Goal: Book appointment/travel/reservation

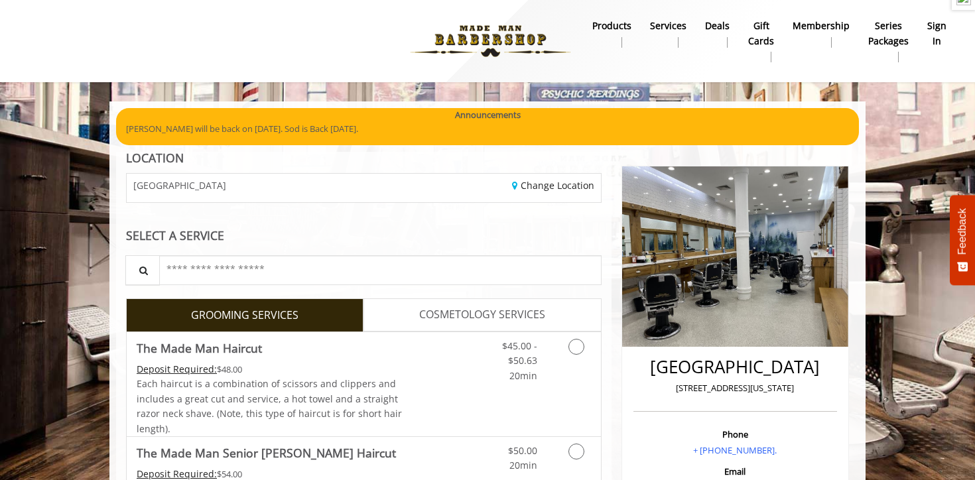
click at [938, 38] on b "sign in" at bounding box center [937, 34] width 19 height 30
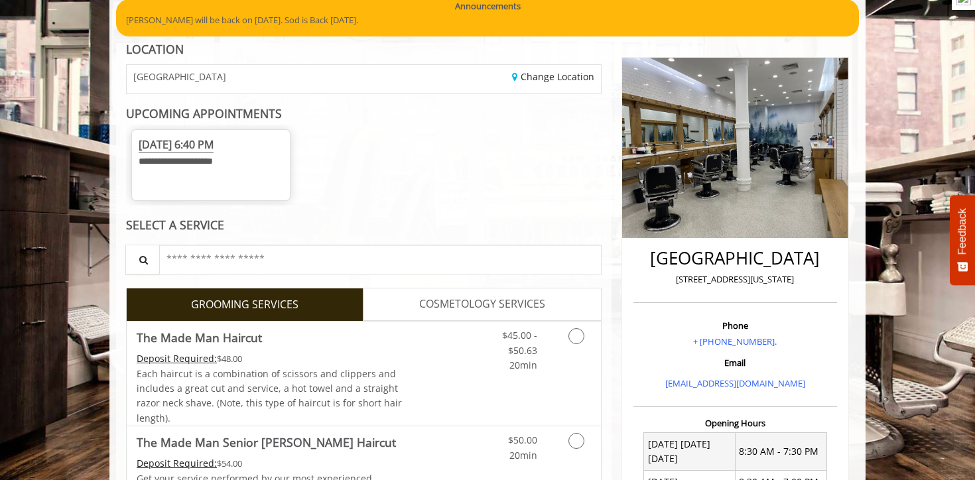
scroll to position [182, 0]
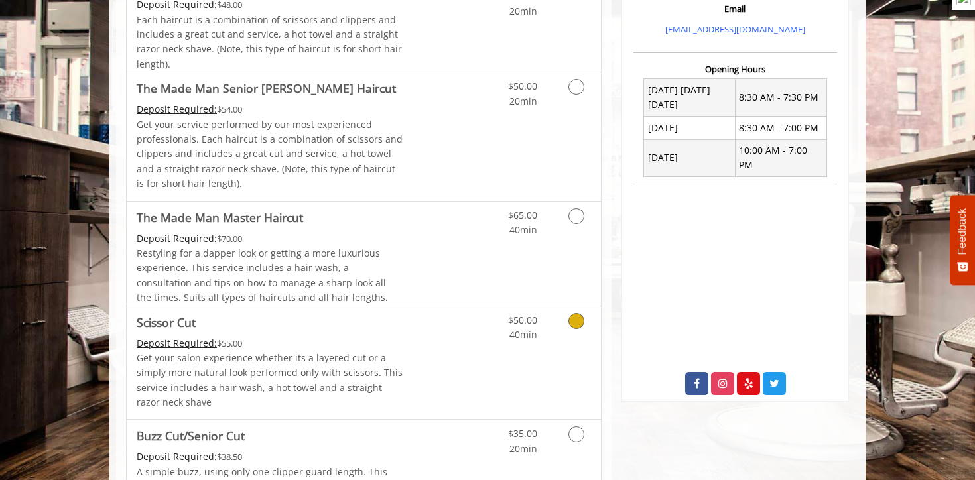
click at [367, 344] on div "Deposit Required: $55.00" at bounding box center [270, 343] width 267 height 15
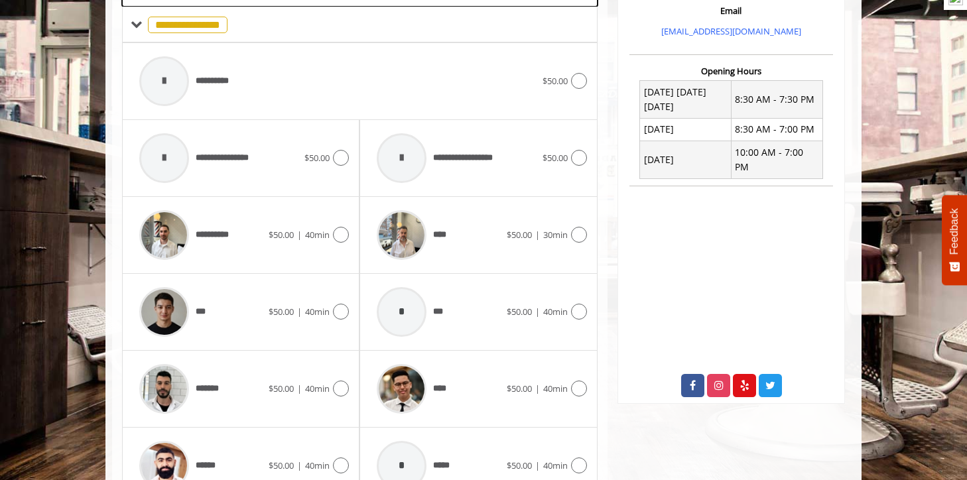
scroll to position [468, 0]
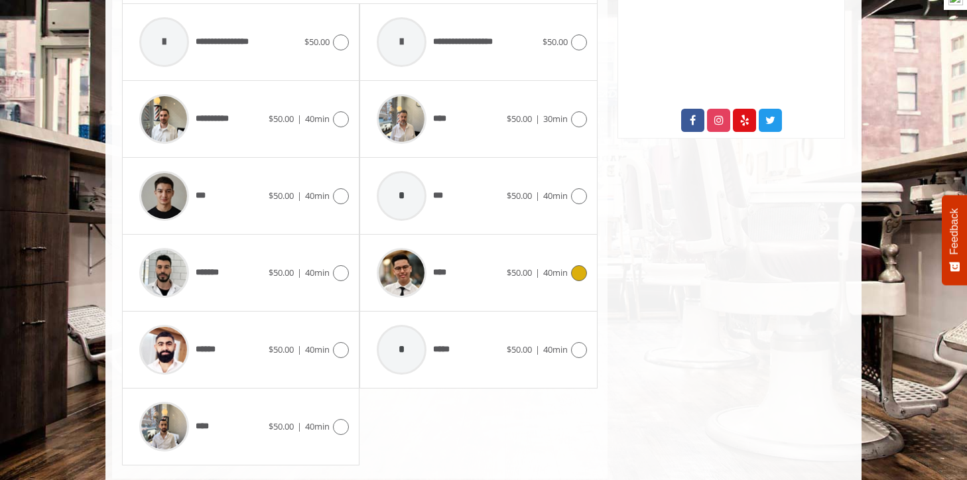
click at [427, 293] on div at bounding box center [401, 272] width 63 height 63
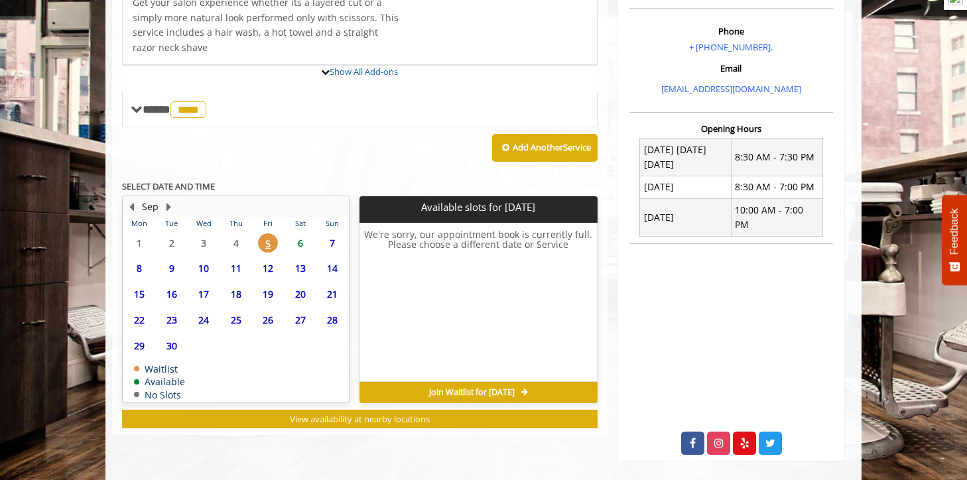
scroll to position [513, 0]
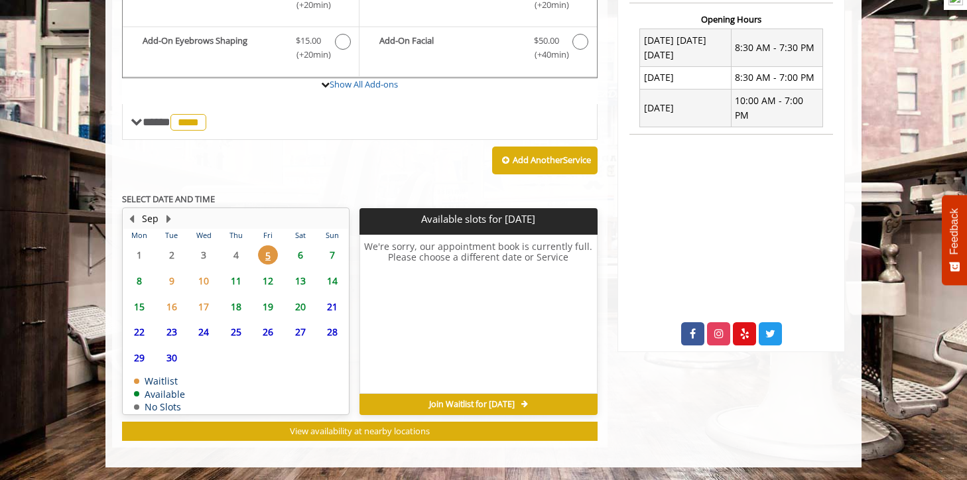
click at [303, 255] on span "6" at bounding box center [301, 254] width 20 height 19
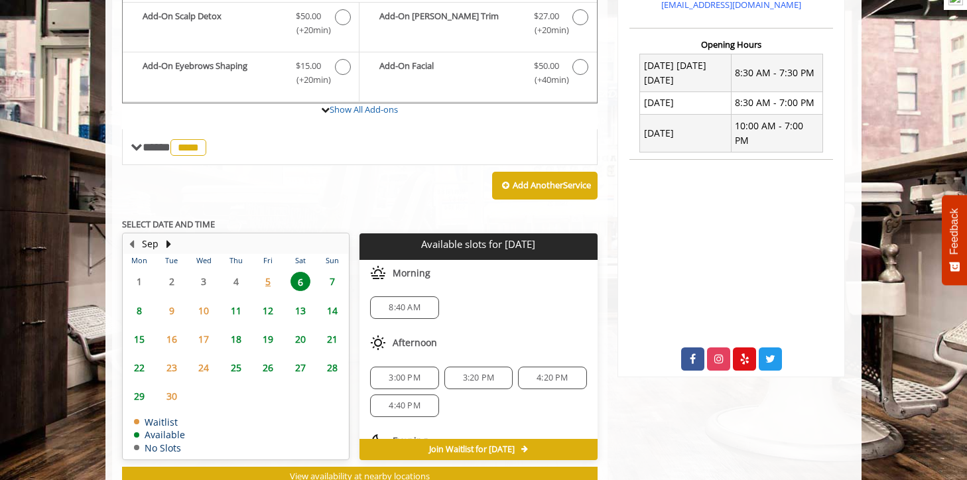
scroll to position [0, 0]
click at [342, 311] on div "14" at bounding box center [332, 310] width 27 height 19
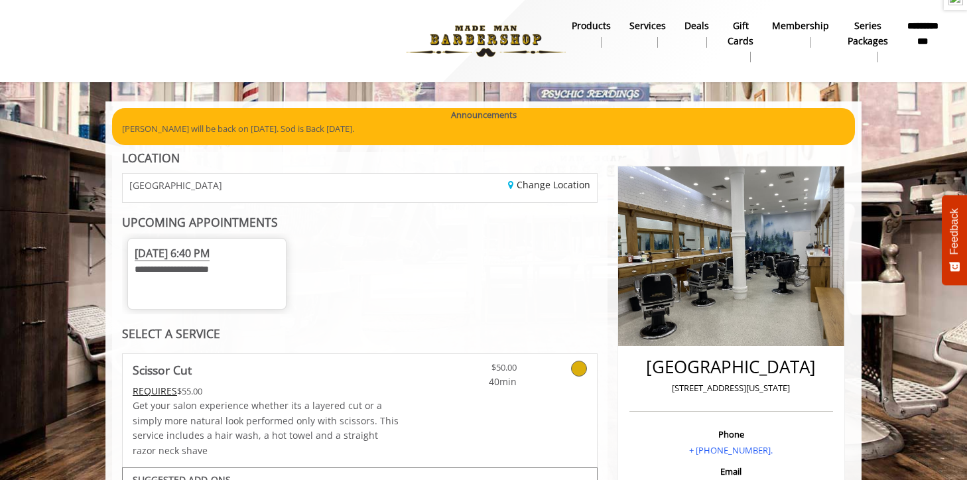
click at [210, 257] on span "Fri, Sep 05 2025 6:40 PM" at bounding box center [172, 253] width 75 height 15
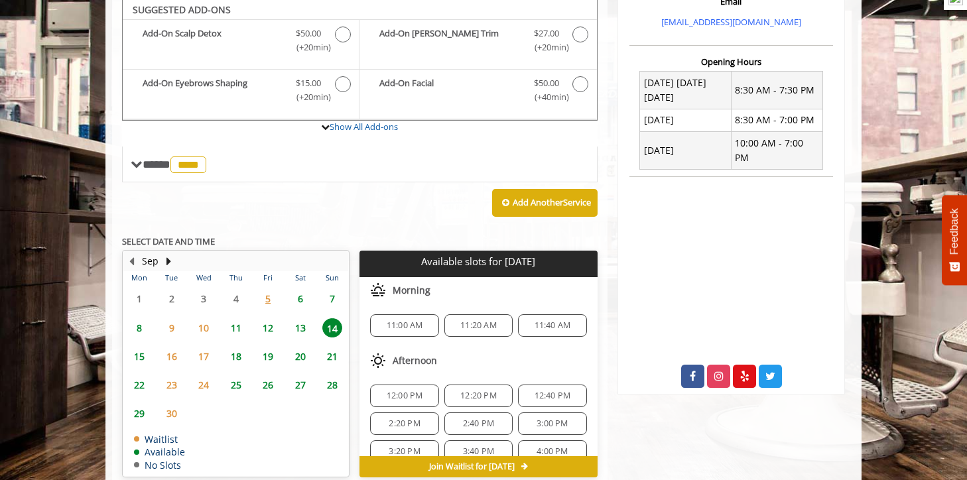
scroll to position [469, 0]
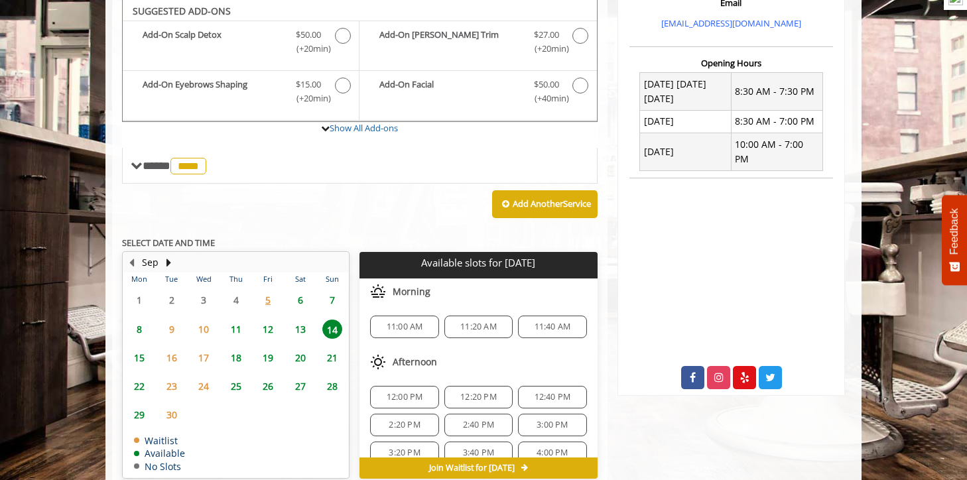
click at [299, 300] on span "6" at bounding box center [301, 300] width 20 height 19
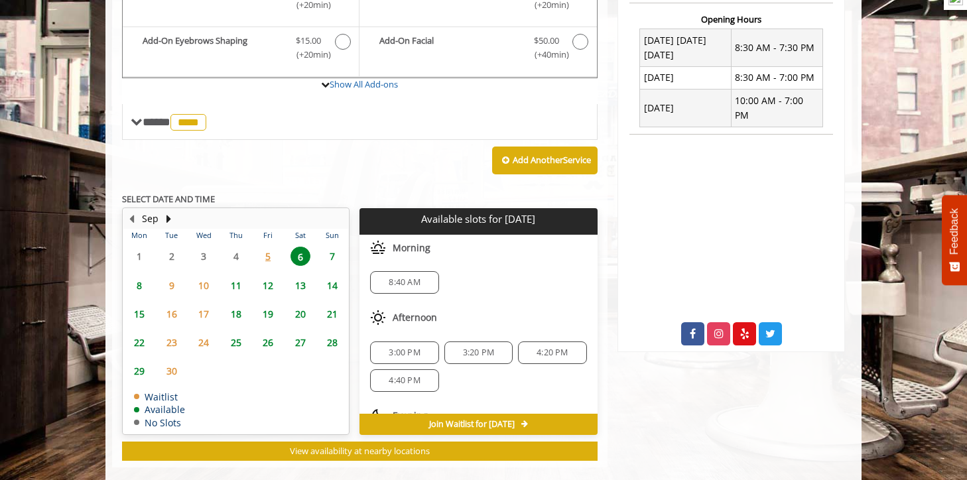
scroll to position [0, 0]
click at [271, 260] on span "5" at bounding box center [268, 256] width 20 height 19
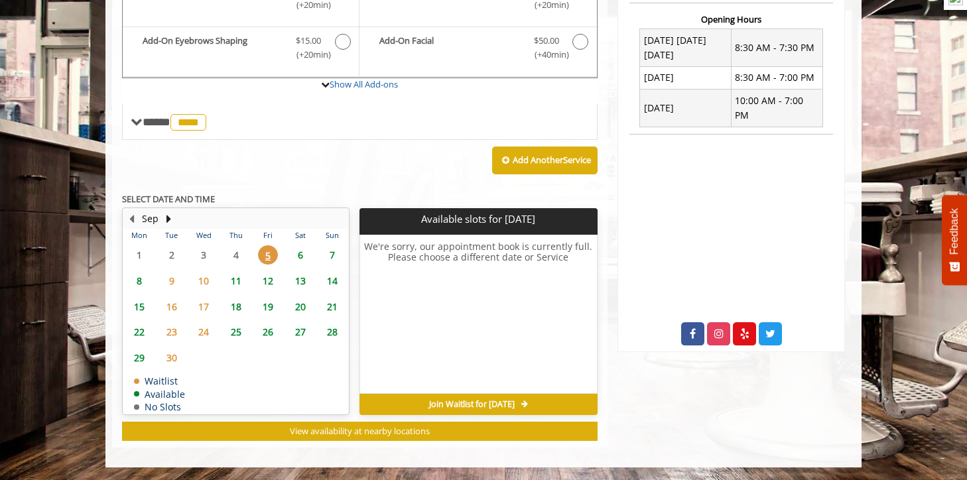
click at [297, 259] on span "6" at bounding box center [301, 254] width 20 height 19
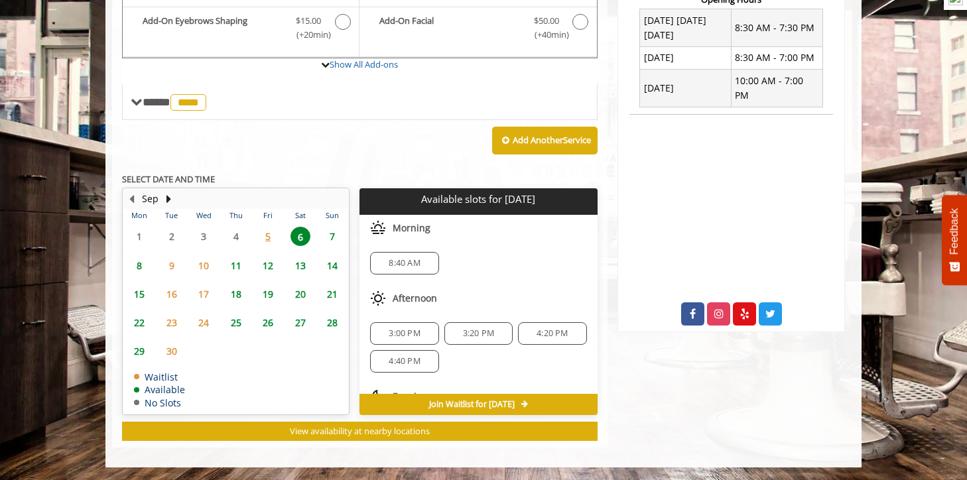
click at [297, 259] on span "13" at bounding box center [301, 265] width 20 height 19
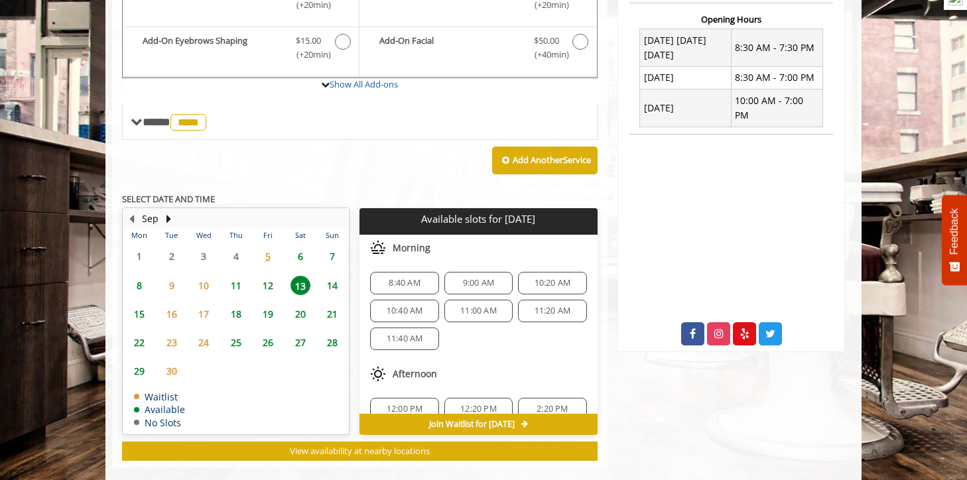
scroll to position [533, 0]
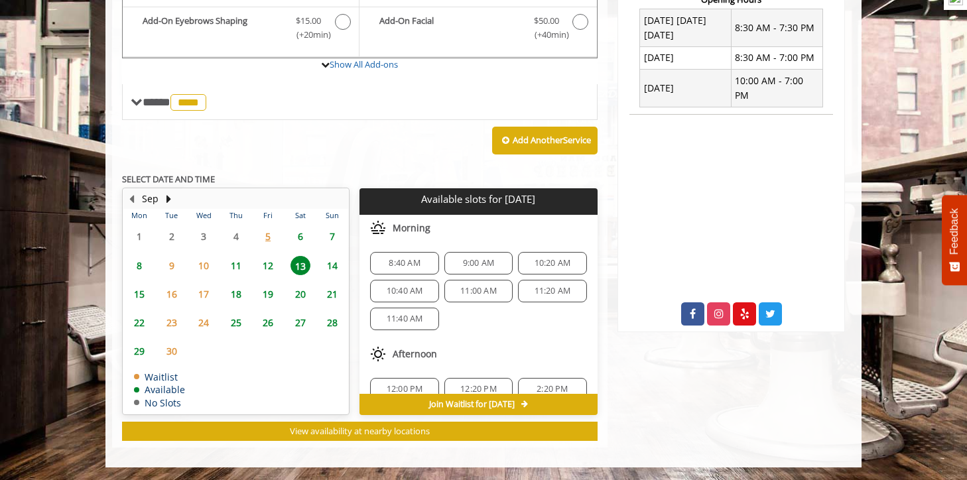
click at [301, 236] on span "6" at bounding box center [301, 236] width 20 height 19
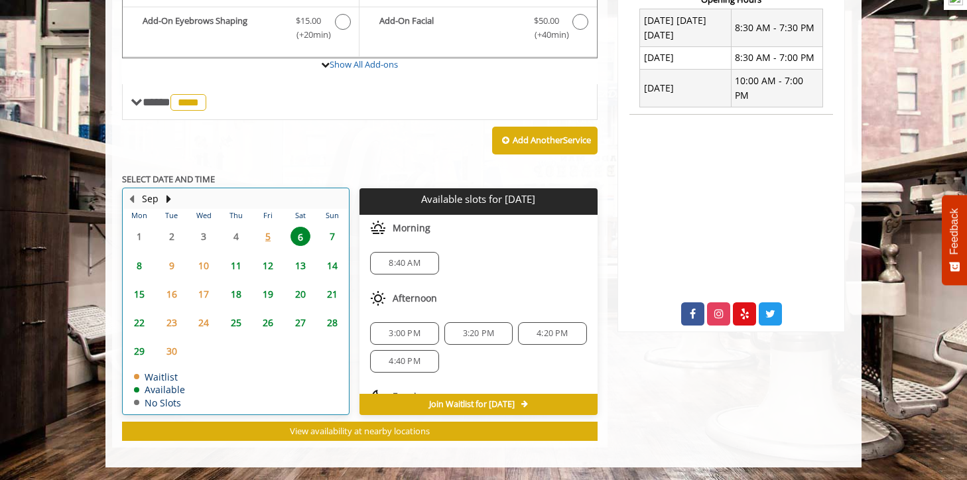
click at [278, 231] on div "5" at bounding box center [268, 236] width 27 height 19
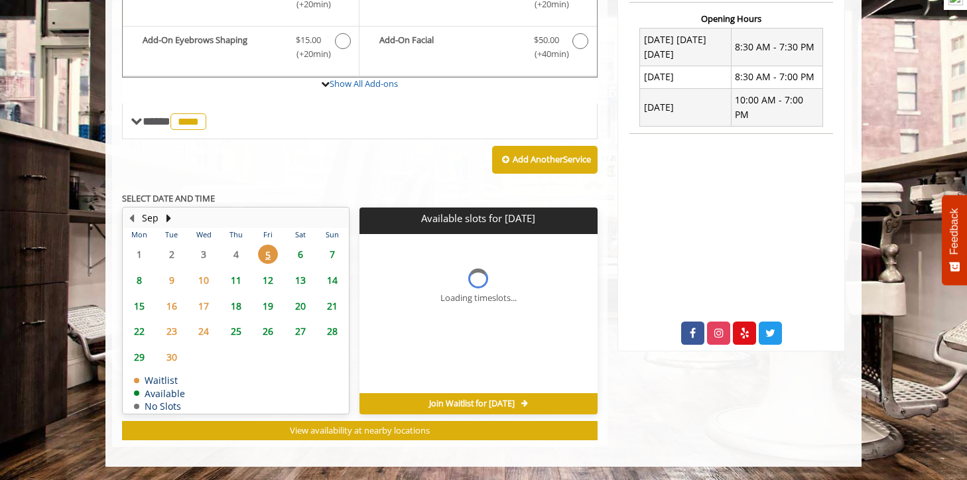
scroll to position [513, 0]
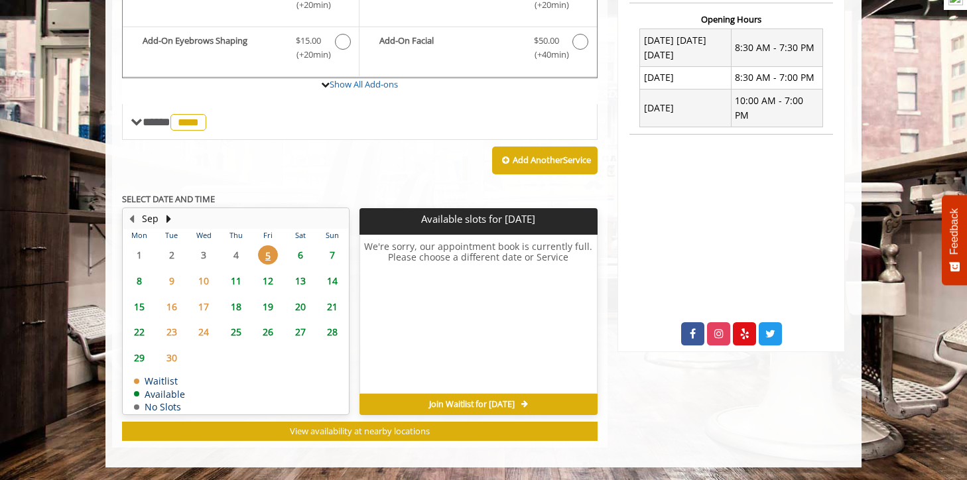
click at [300, 246] on span "6" at bounding box center [301, 254] width 20 height 19
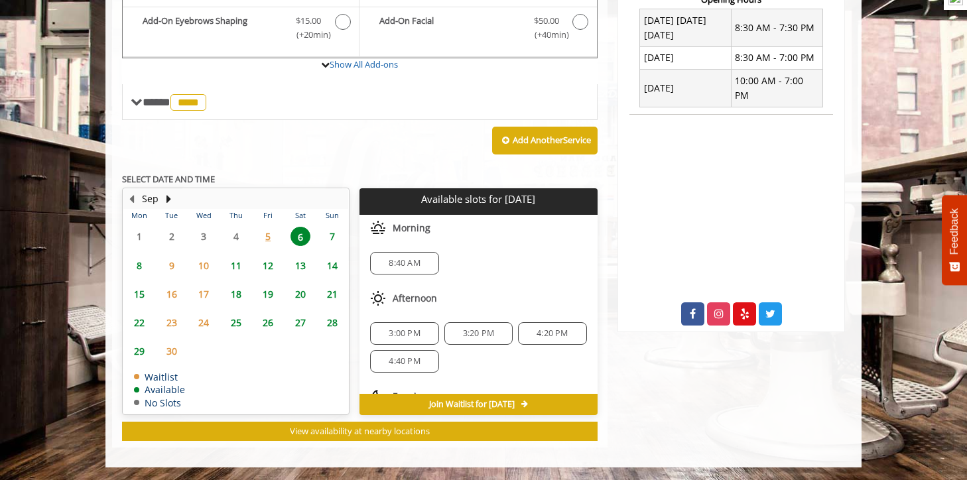
scroll to position [531, 0]
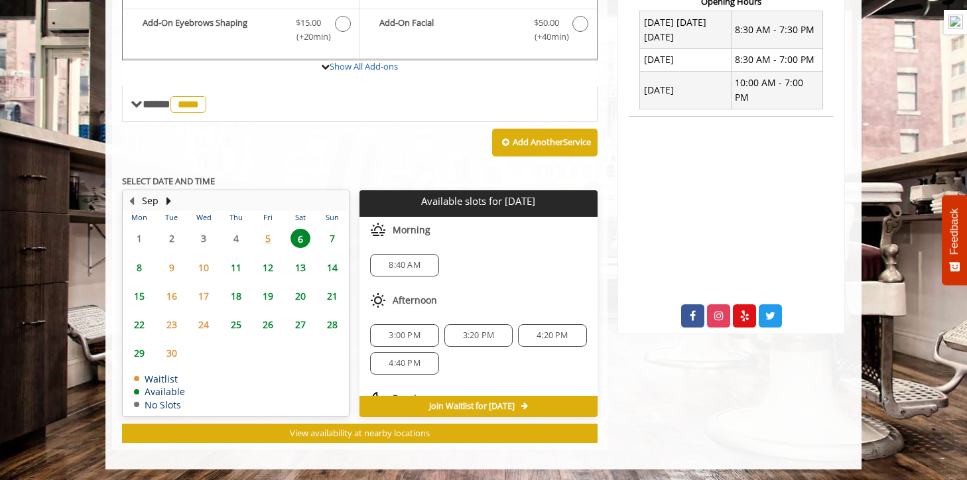
click at [175, 268] on span "9" at bounding box center [172, 267] width 20 height 19
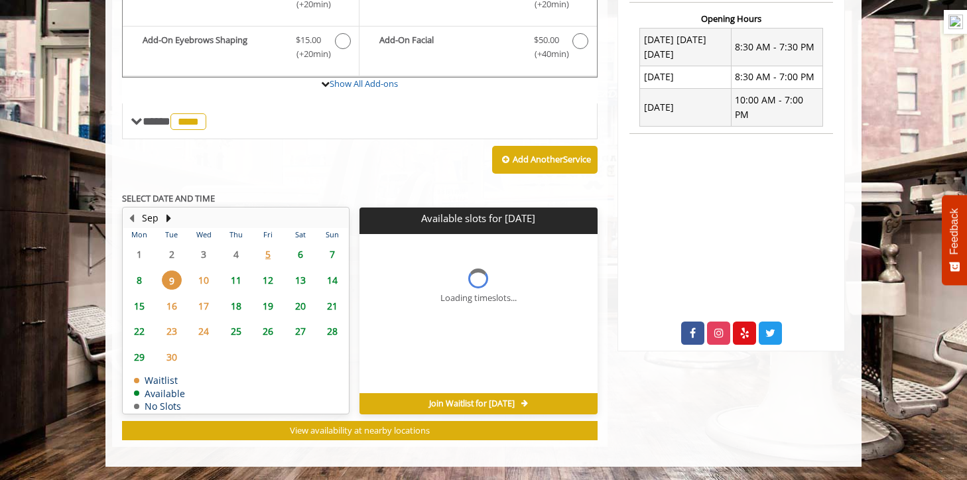
scroll to position [513, 0]
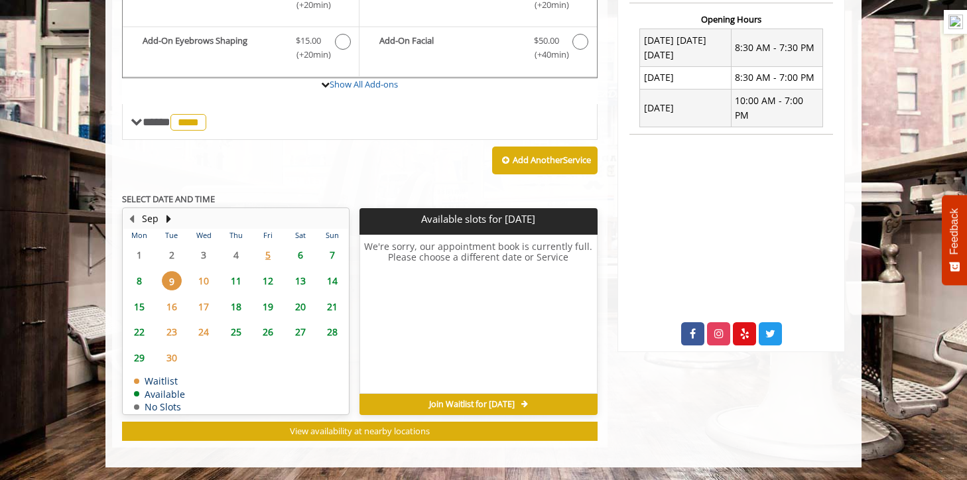
click at [303, 260] on span "6" at bounding box center [301, 254] width 20 height 19
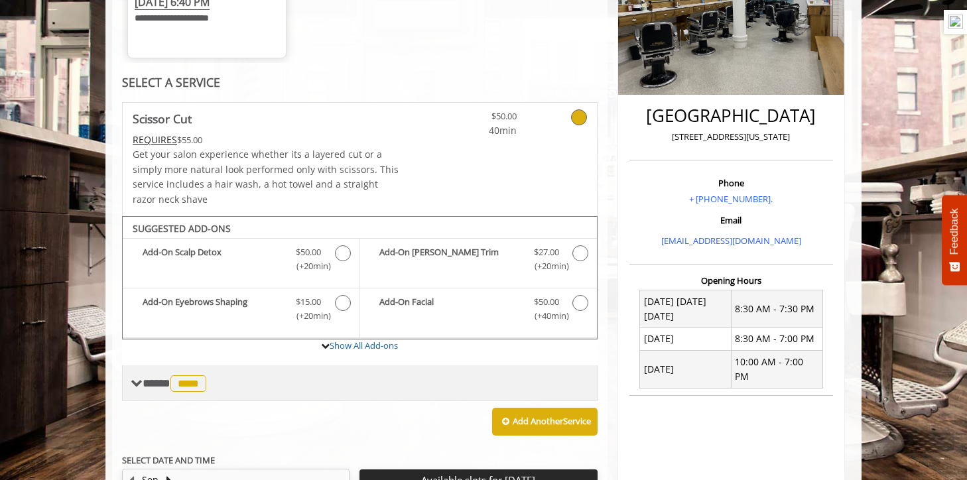
scroll to position [134, 0]
